Goal: Find specific page/section: Find specific page/section

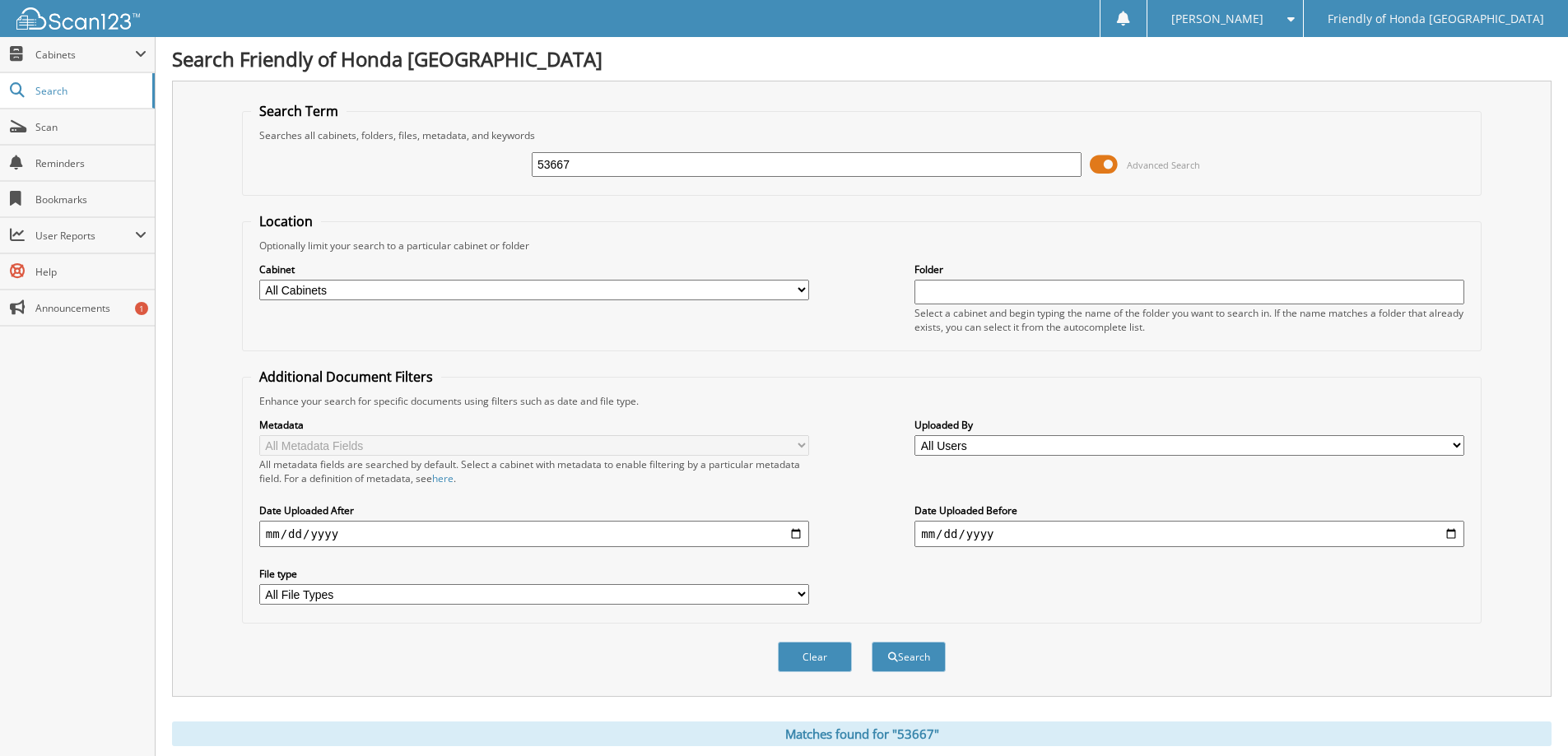
click at [590, 169] on input "53667" at bounding box center [807, 164] width 550 height 25
type input "5"
type input "55895"
click at [871, 642] on button "Search" at bounding box center [908, 657] width 74 height 31
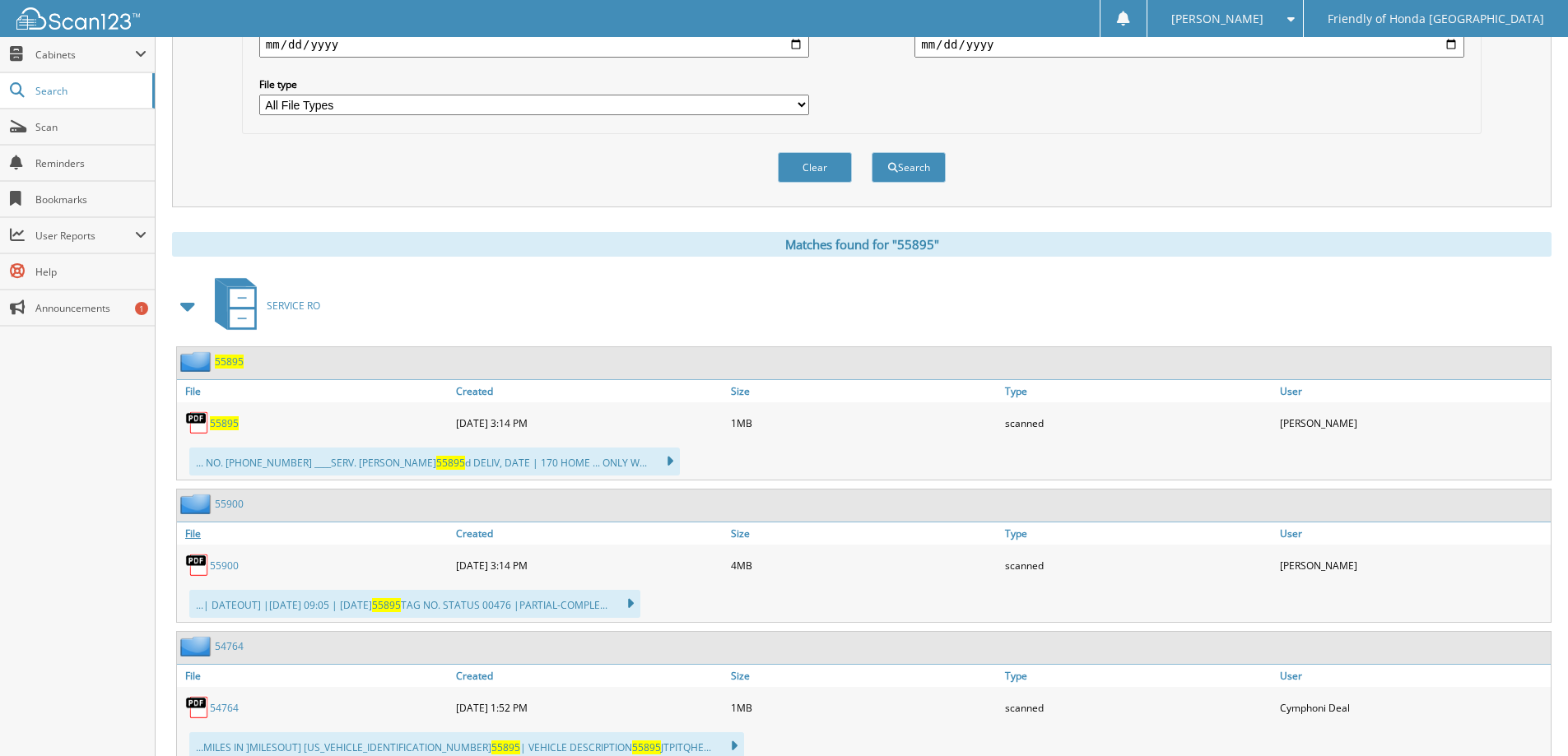
scroll to position [494, 0]
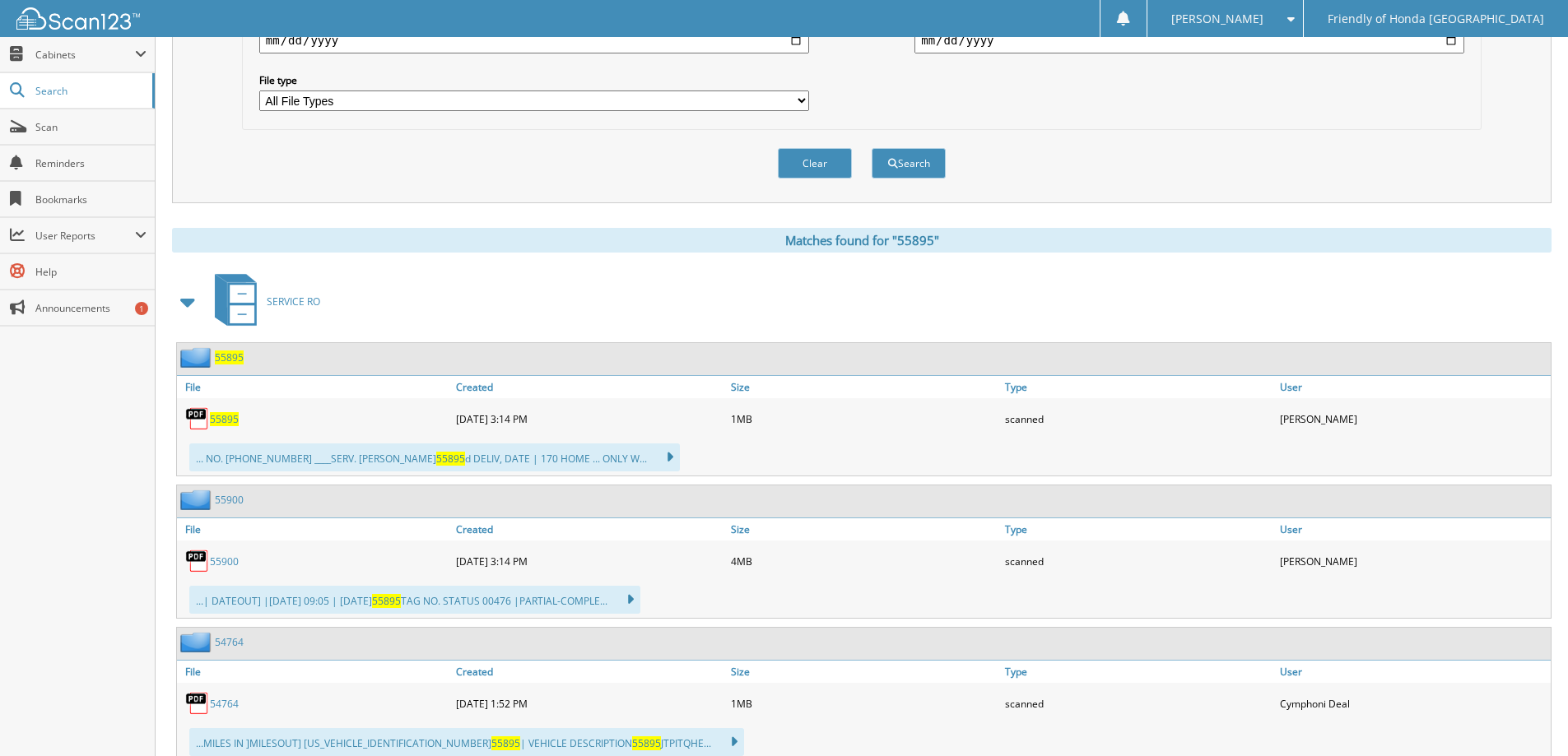
click at [227, 419] on span "55895" at bounding box center [224, 419] width 29 height 14
